Goal: Find contact information: Find contact information

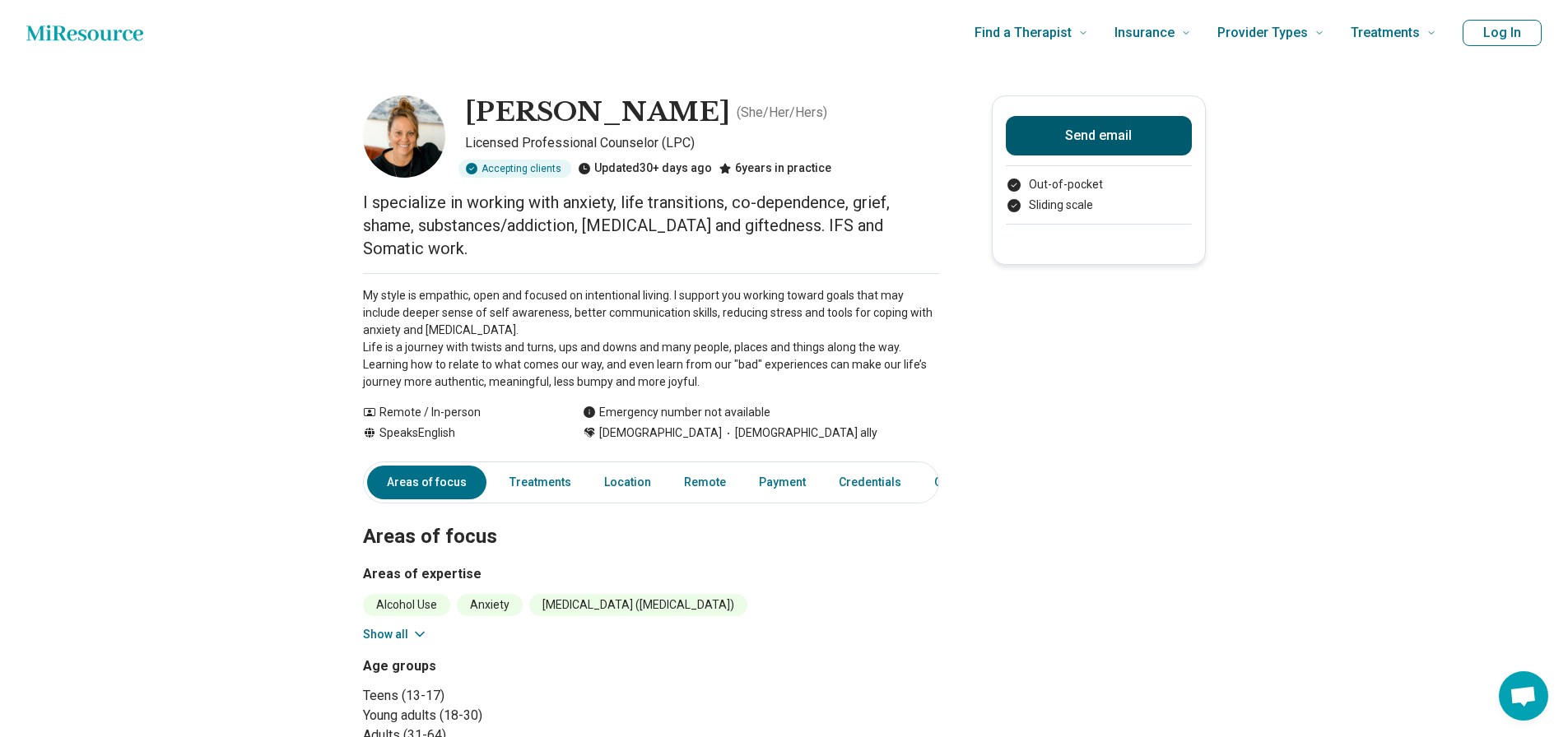
click at [1103, 133] on button "Send email" at bounding box center [1098, 135] width 186 height 40
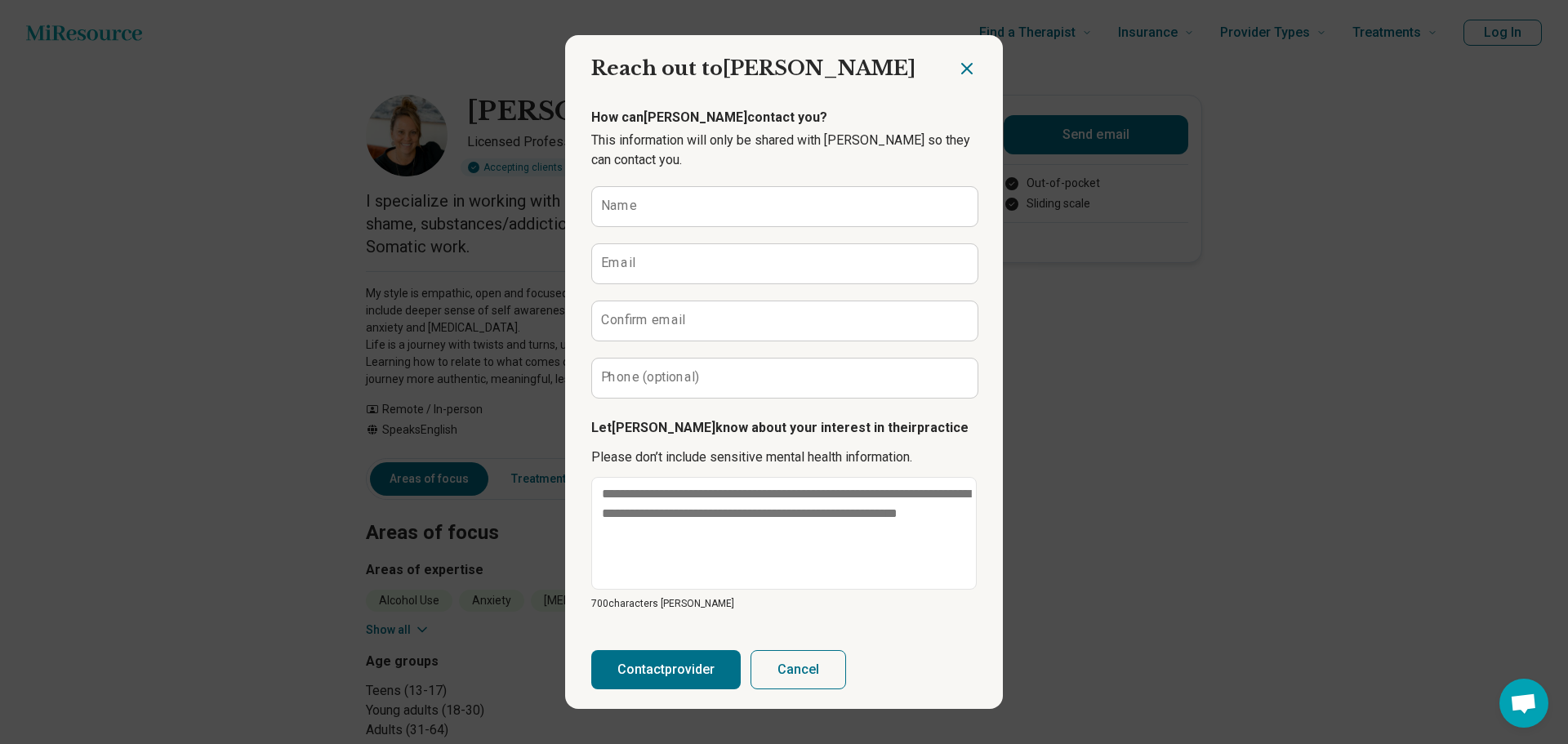
click at [795, 673] on button "Cancel" at bounding box center [798, 669] width 96 height 39
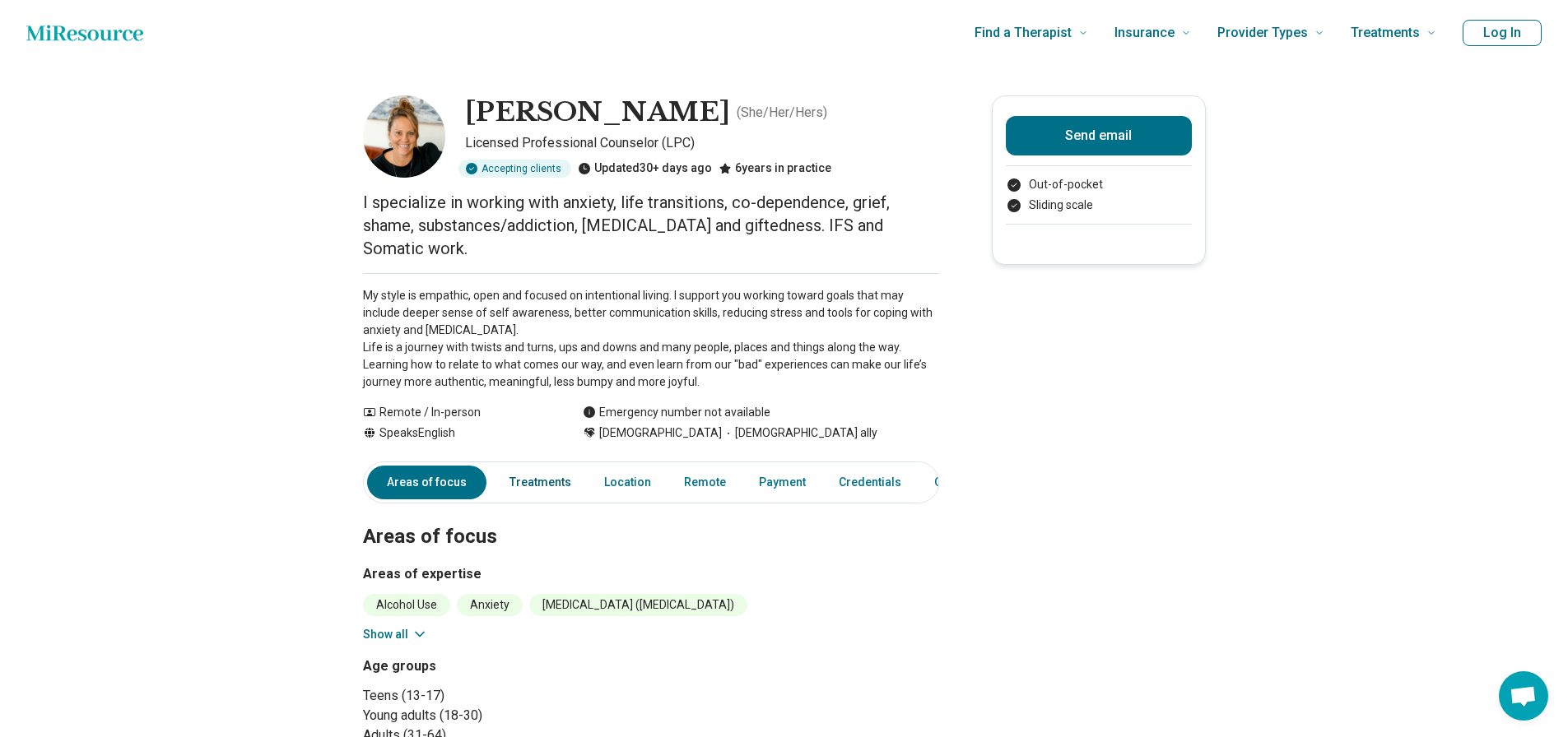
click at [559, 466] on link "Treatments" at bounding box center [540, 482] width 82 height 34
click at [932, 466] on link "Other" at bounding box center [953, 482] width 59 height 34
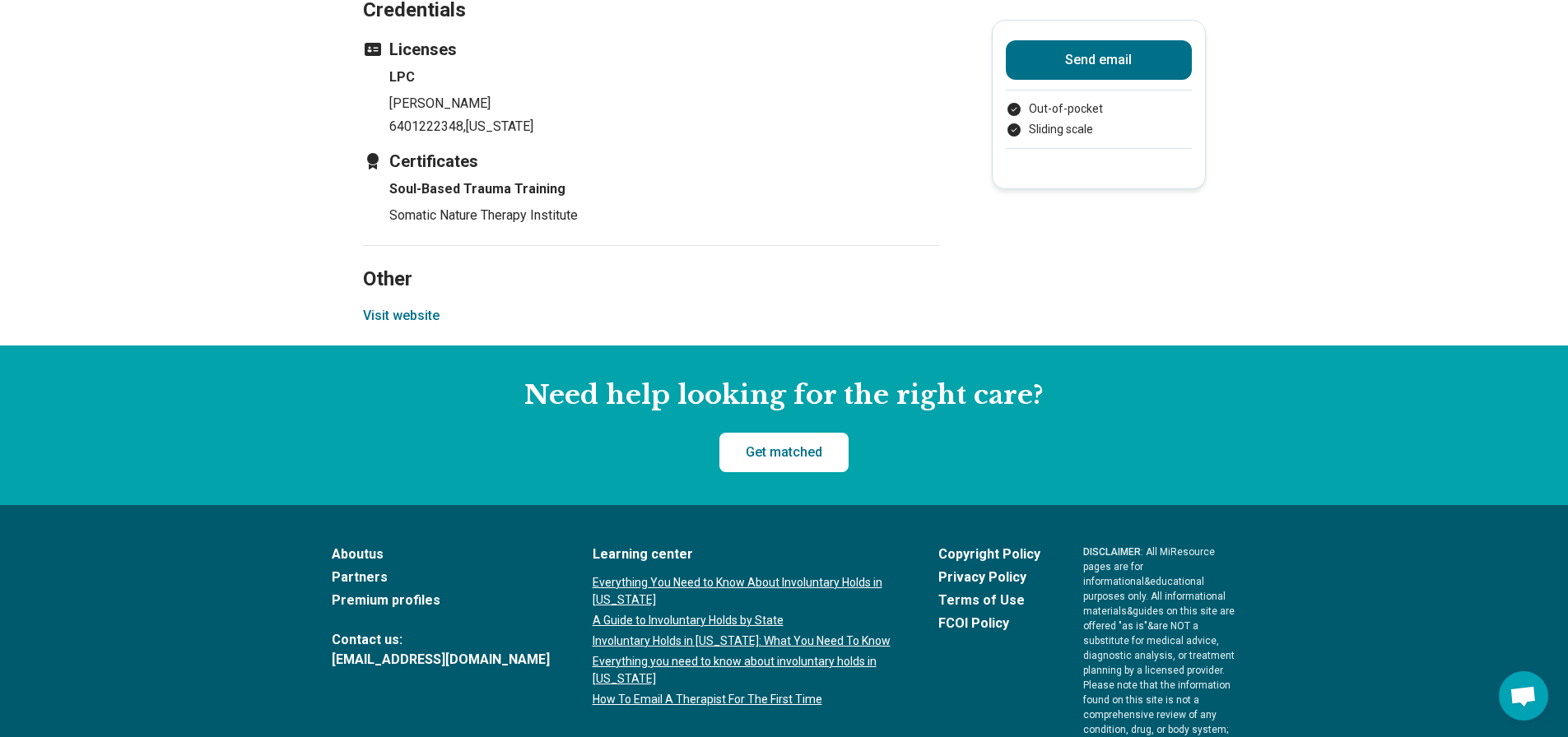
scroll to position [1679, 0]
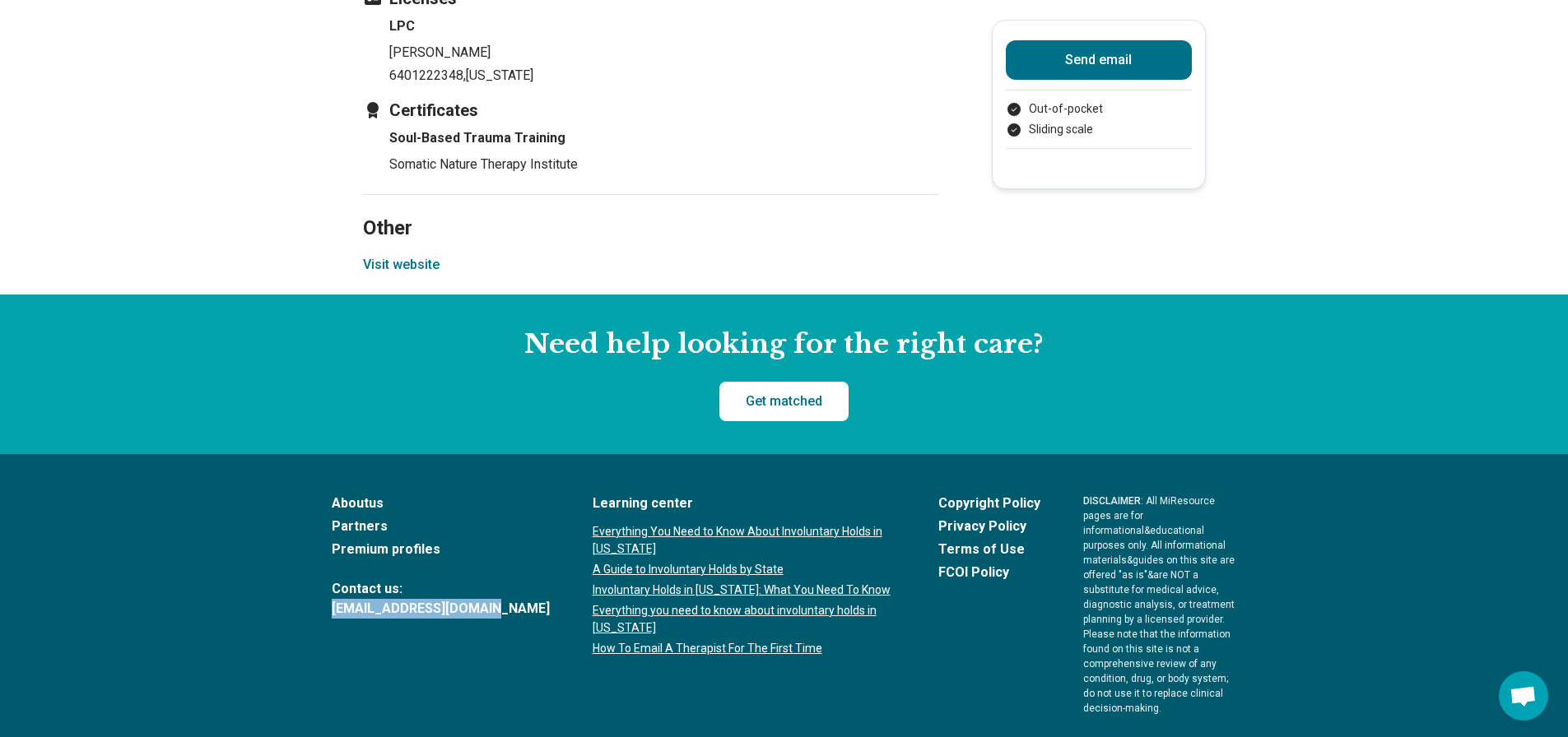
drag, startPoint x: 316, startPoint y: 565, endPoint x: 491, endPoint y: 570, distance: 175.1
type textarea "**********"
click at [491, 570] on footer "About us Partners Premium profiles Contact us: [EMAIL_ADDRESS][DOMAIN_NAME] Lea…" at bounding box center [784, 646] width 1568 height 384
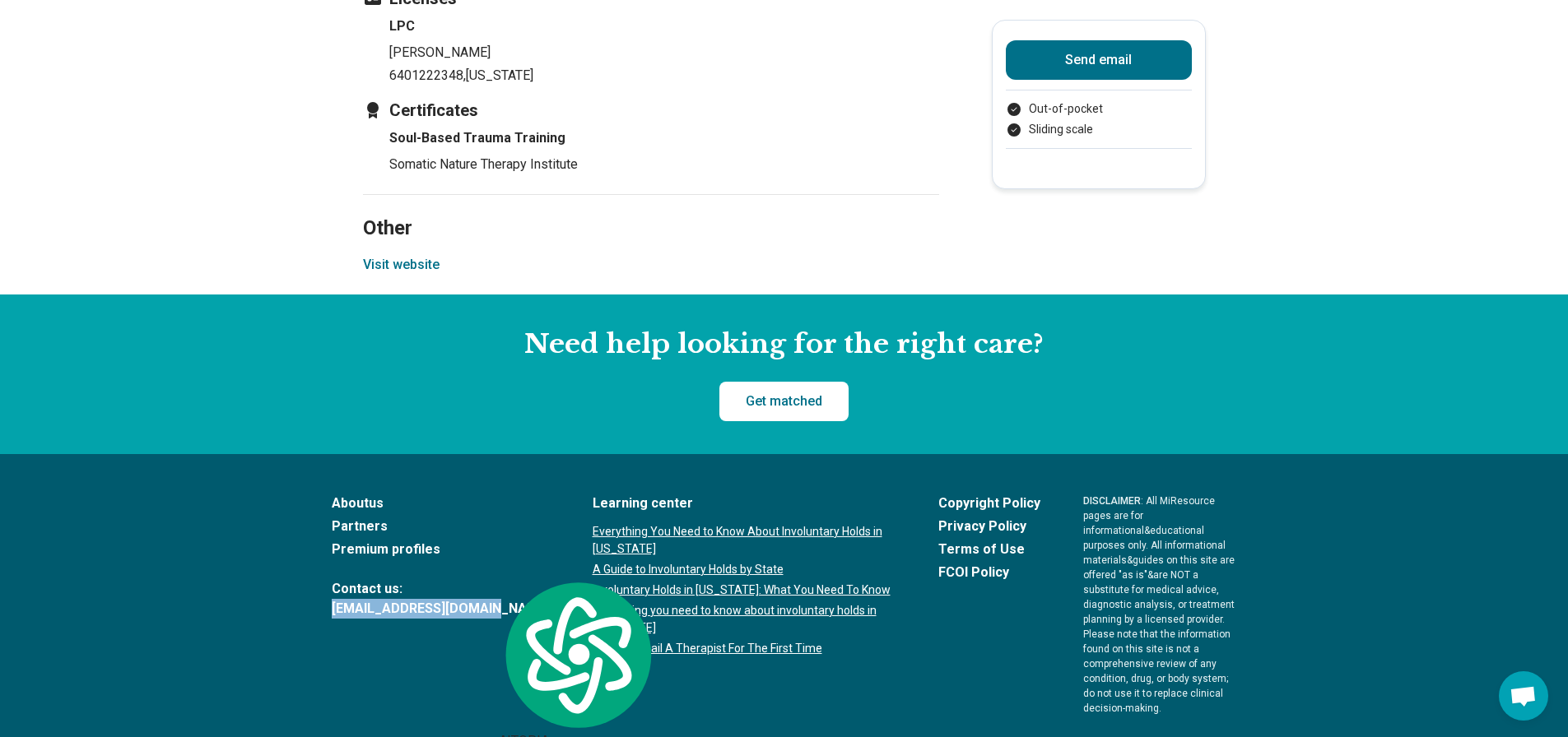
copy link "[EMAIL_ADDRESS][DOMAIN_NAME]"
click at [269, 396] on aside "Need help looking for the right care? Get matched" at bounding box center [784, 375] width 1568 height 160
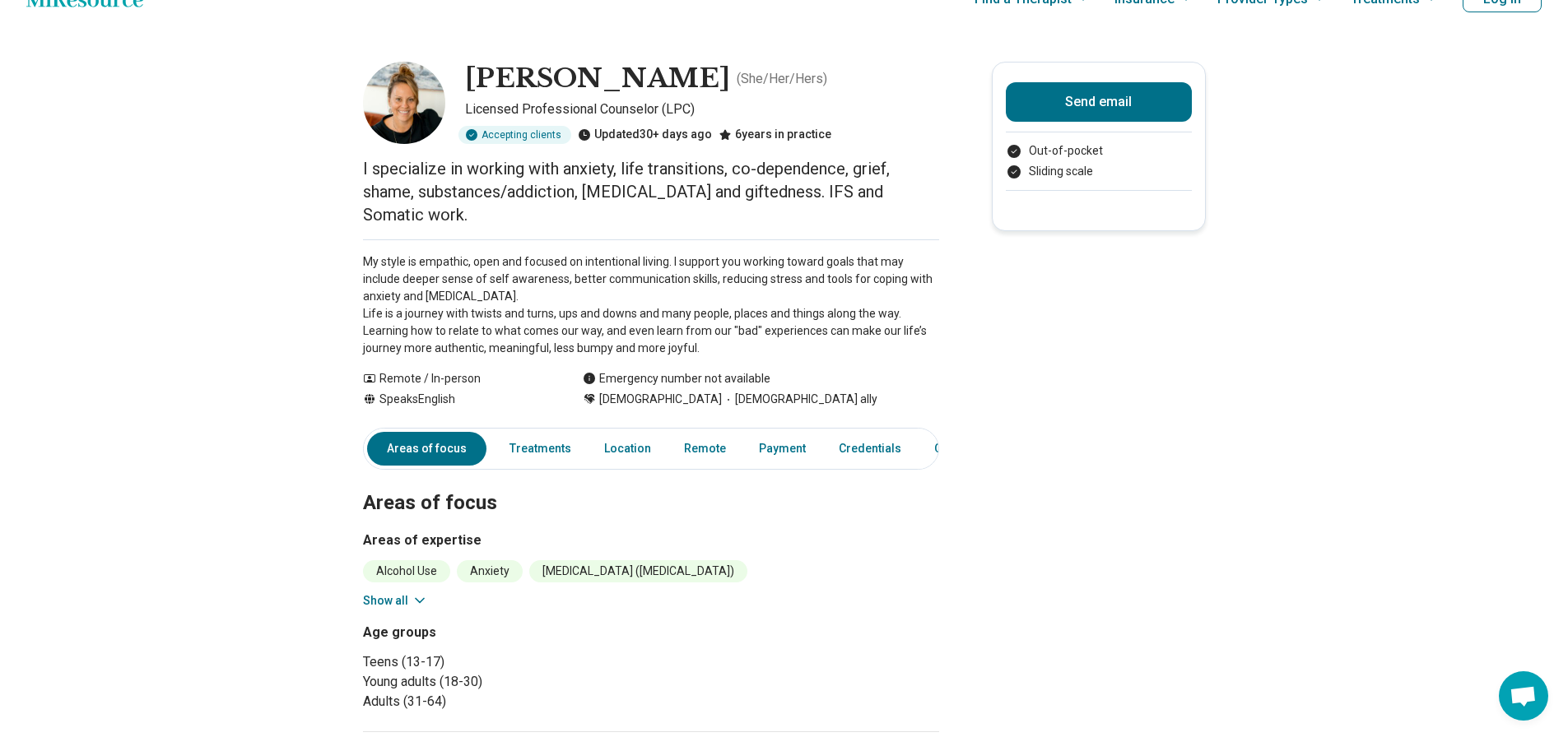
scroll to position [0, 0]
